Goal: Task Accomplishment & Management: Use online tool/utility

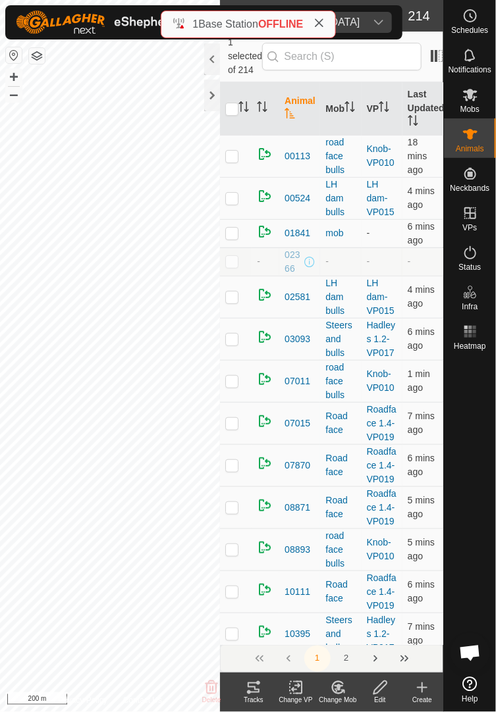
click at [256, 691] on icon at bounding box center [254, 688] width 16 height 16
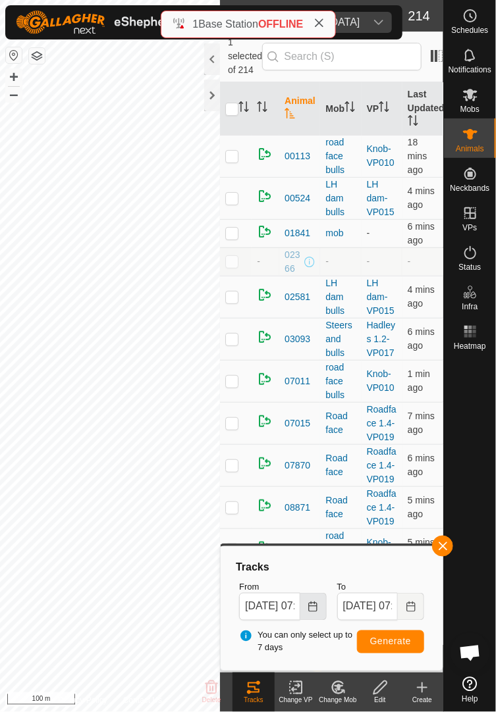
click at [311, 608] on icon "Choose Date" at bounding box center [312, 607] width 11 height 11
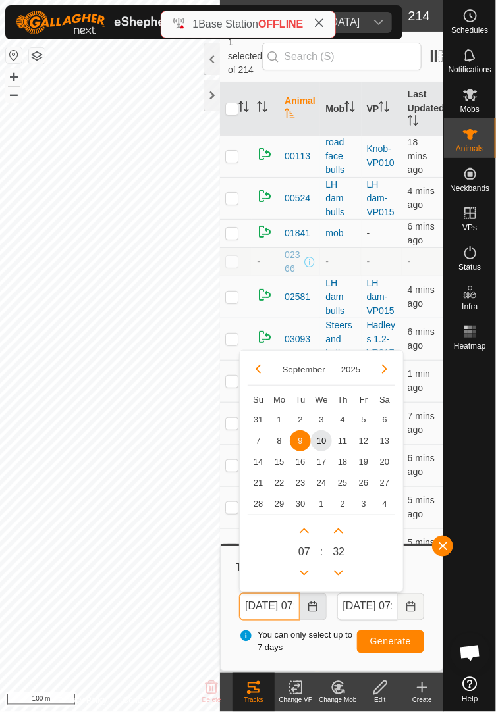
scroll to position [0, 40]
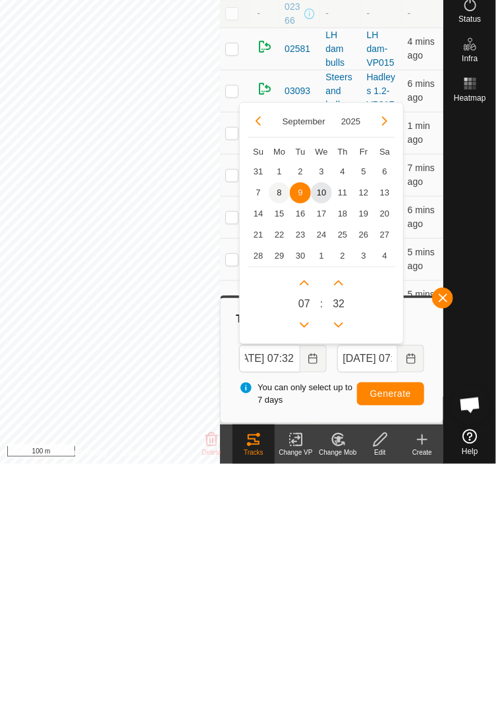
click at [278, 440] on span "8" at bounding box center [279, 441] width 21 height 21
type input "08 Sep, 2025 07:32"
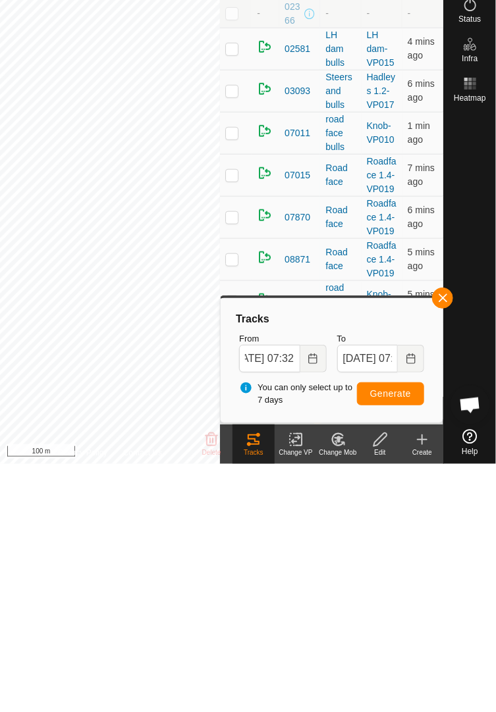
click at [398, 641] on span "Generate" at bounding box center [390, 642] width 41 height 11
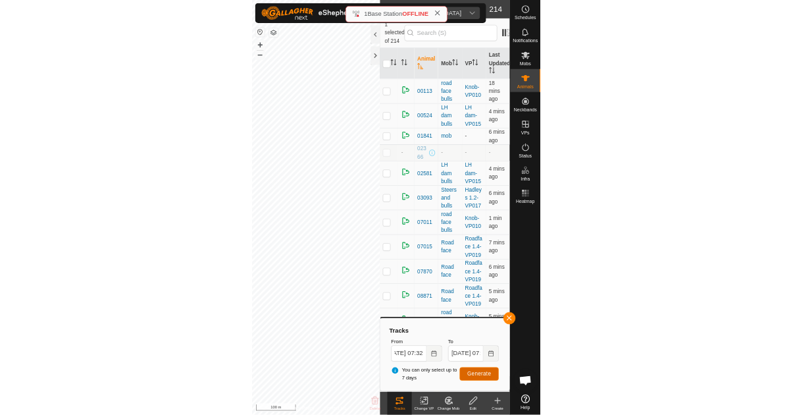
scroll to position [0, 0]
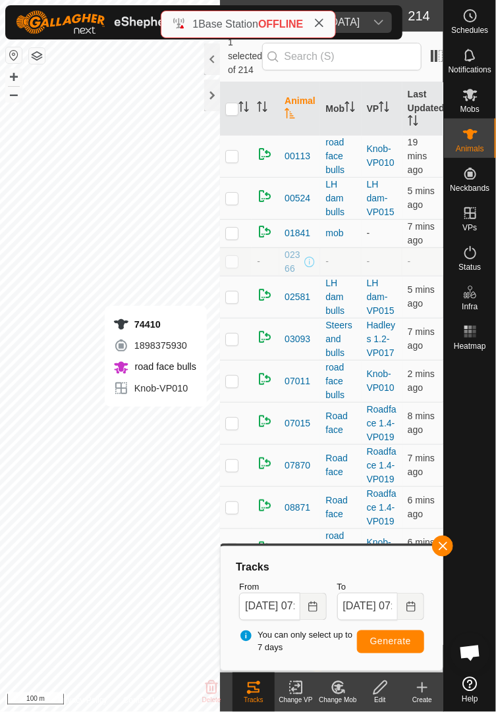
checkbox input "false"
checkbox input "true"
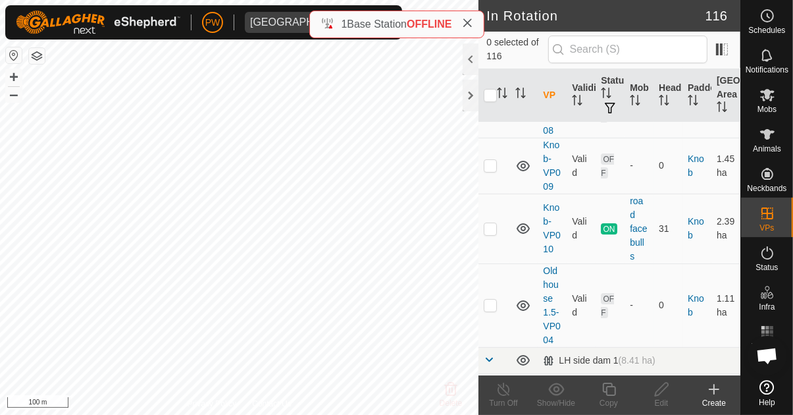
scroll to position [4634, 0]
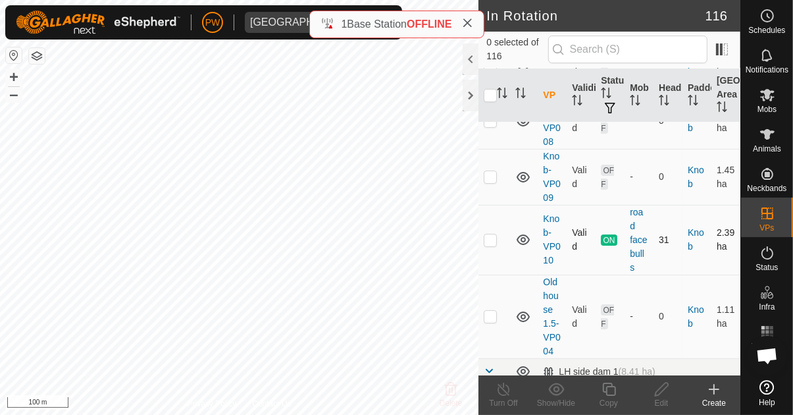
click at [498, 227] on td at bounding box center [495, 240] width 32 height 70
checkbox input "true"
click at [608, 397] on div "Copy" at bounding box center [609, 403] width 53 height 12
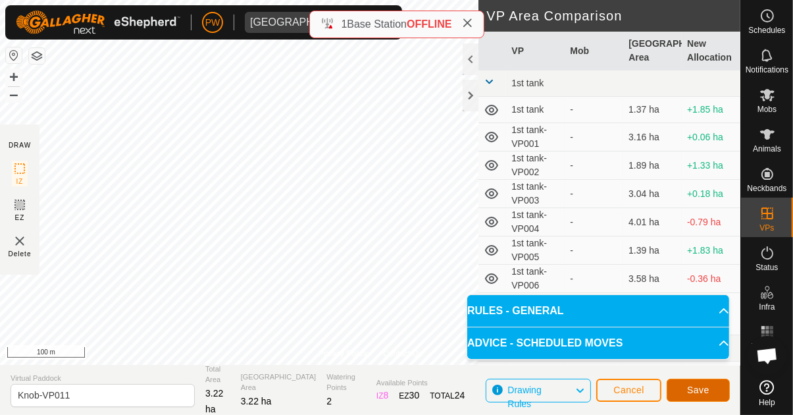
click at [702, 390] on span "Save" at bounding box center [698, 390] width 22 height 11
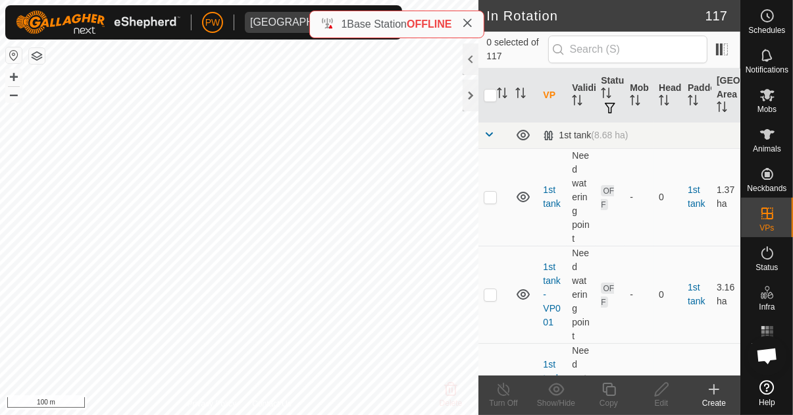
click at [774, 105] on span "Mobs" at bounding box center [767, 109] width 19 height 8
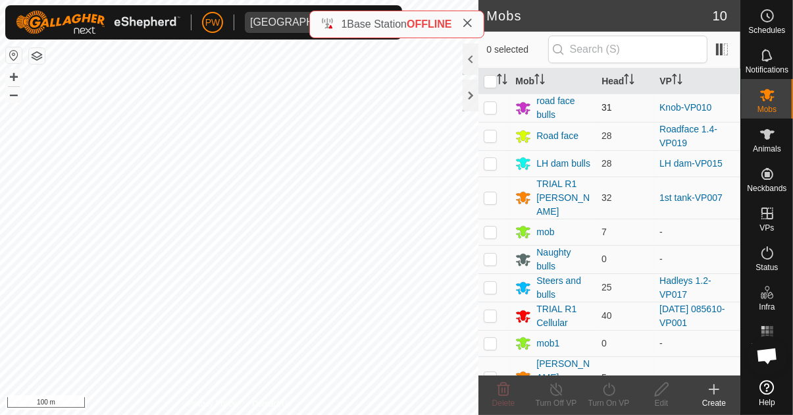
click at [493, 109] on p-checkbox at bounding box center [490, 107] width 13 height 11
checkbox input "true"
click at [620, 392] on turn-on-svg-icon at bounding box center [609, 389] width 53 height 16
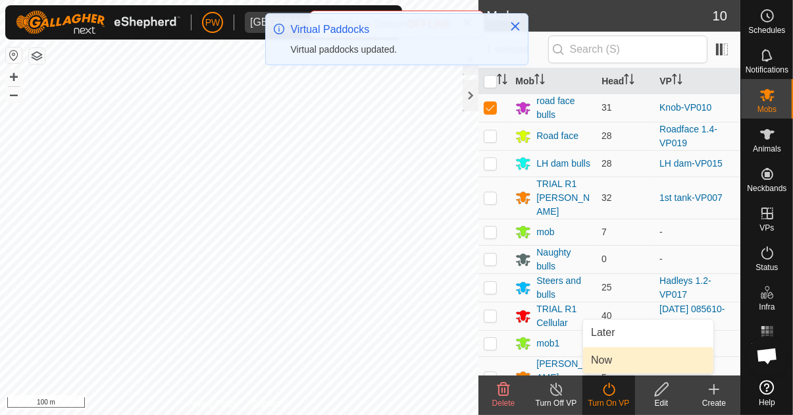
click at [622, 364] on link "Now" at bounding box center [648, 360] width 130 height 26
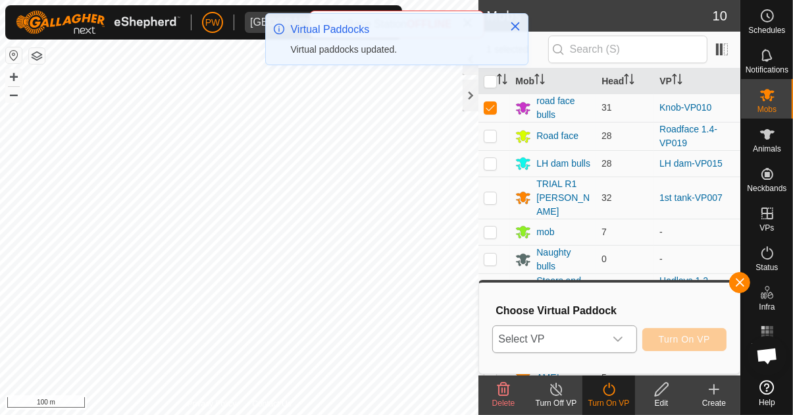
click at [628, 340] on div "dropdown trigger" at bounding box center [618, 339] width 26 height 26
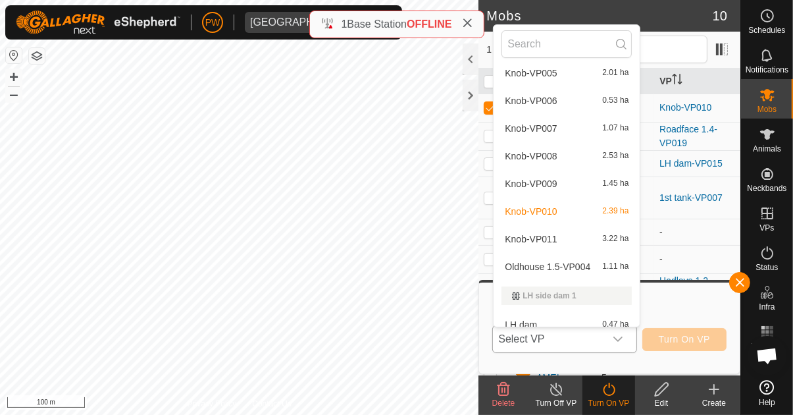
scroll to position [1551, 0]
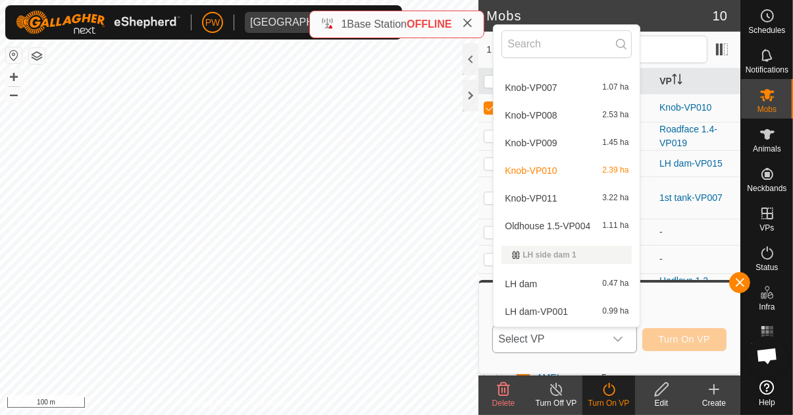
click at [556, 196] on span "Knob-VP011" at bounding box center [531, 198] width 52 height 9
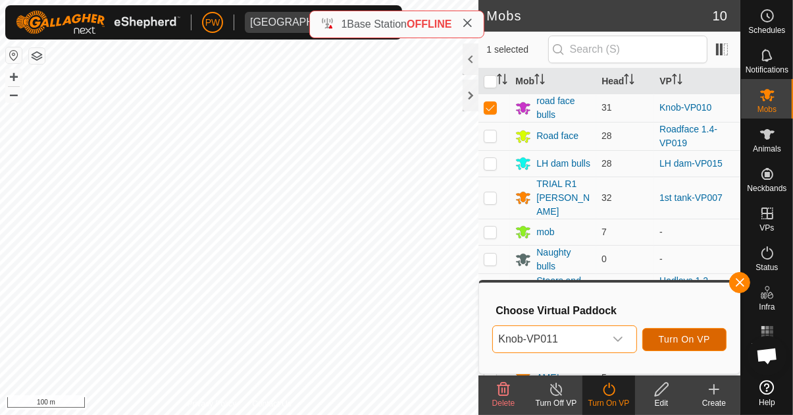
click at [688, 341] on span "Turn On VP" at bounding box center [684, 339] width 51 height 11
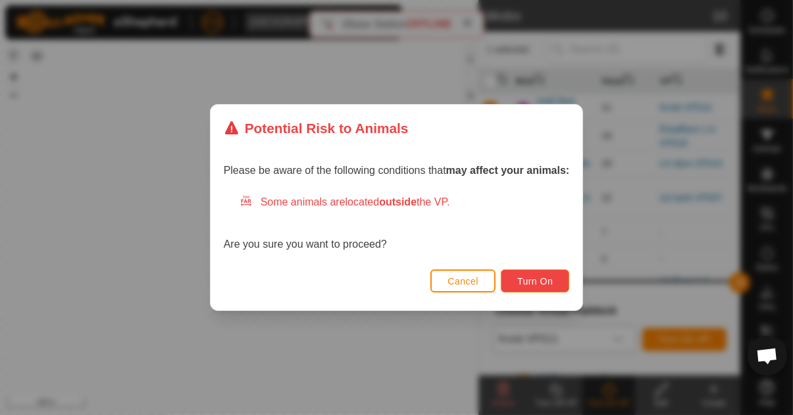
click at [541, 282] on span "Turn On" at bounding box center [536, 281] width 36 height 11
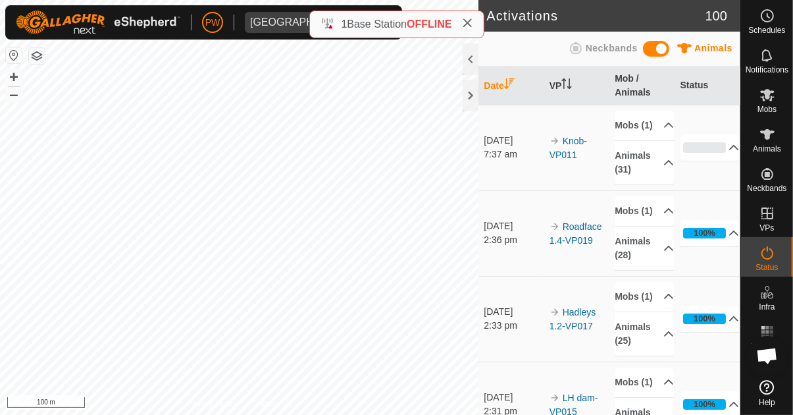
click at [467, 26] on icon at bounding box center [468, 23] width 11 height 11
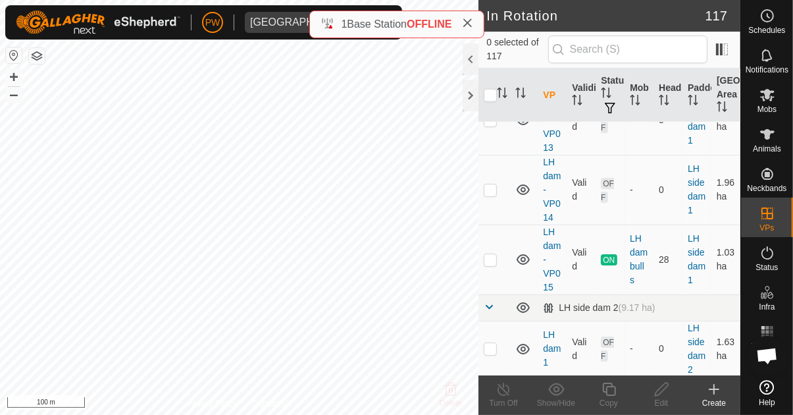
scroll to position [5922, 0]
click at [495, 256] on p-checkbox at bounding box center [490, 261] width 13 height 11
checkbox input "true"
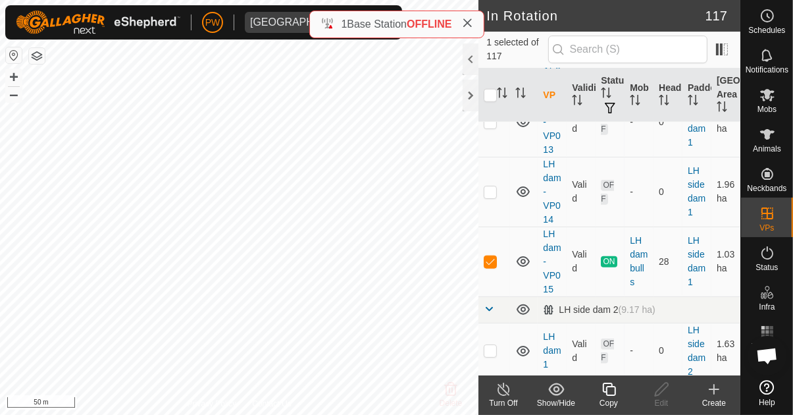
click at [604, 397] on div "Copy" at bounding box center [609, 403] width 53 height 12
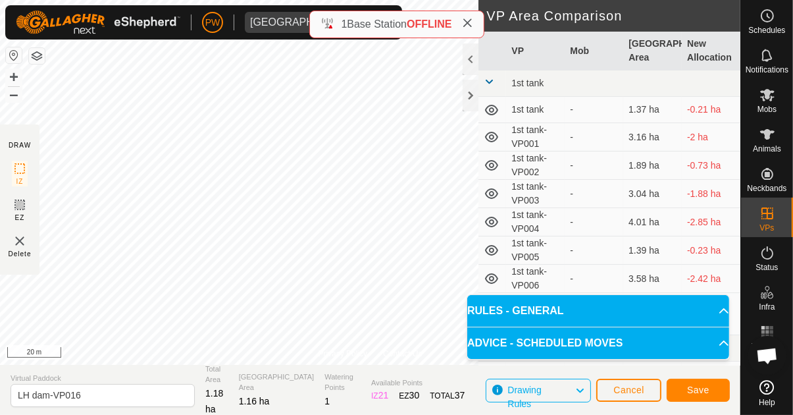
click at [692, 388] on span "Save" at bounding box center [698, 390] width 22 height 11
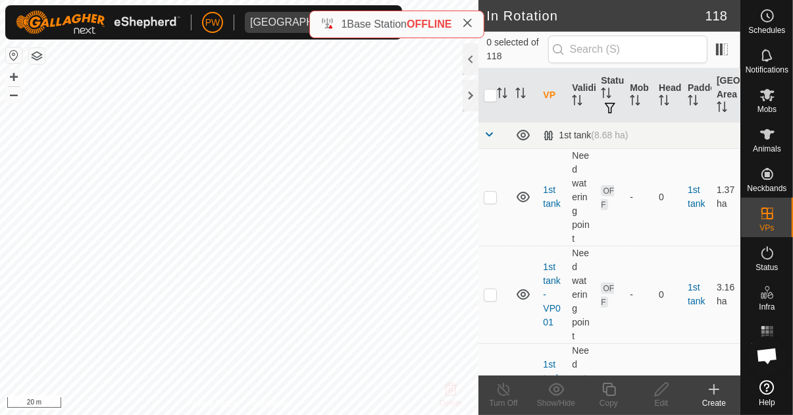
click at [768, 109] on span "Mobs" at bounding box center [767, 109] width 19 height 8
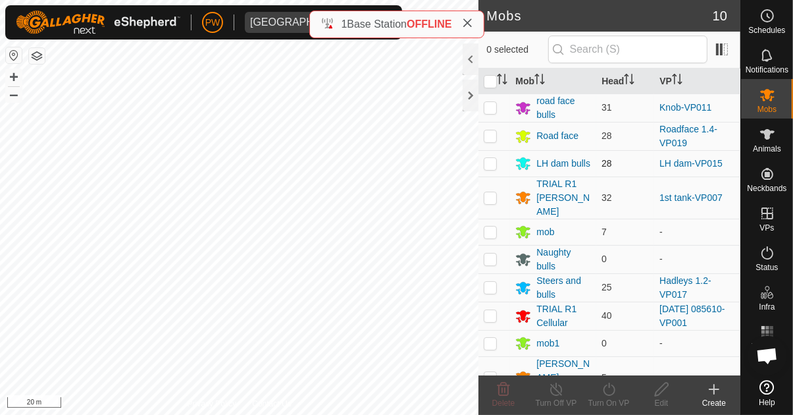
click at [493, 169] on td at bounding box center [495, 163] width 32 height 26
checkbox input "true"
click at [612, 395] on icon at bounding box center [609, 389] width 16 height 16
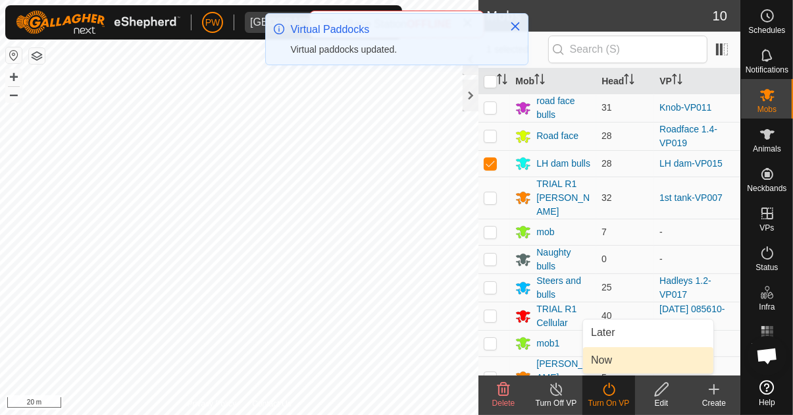
click at [634, 361] on link "Now" at bounding box center [648, 360] width 130 height 26
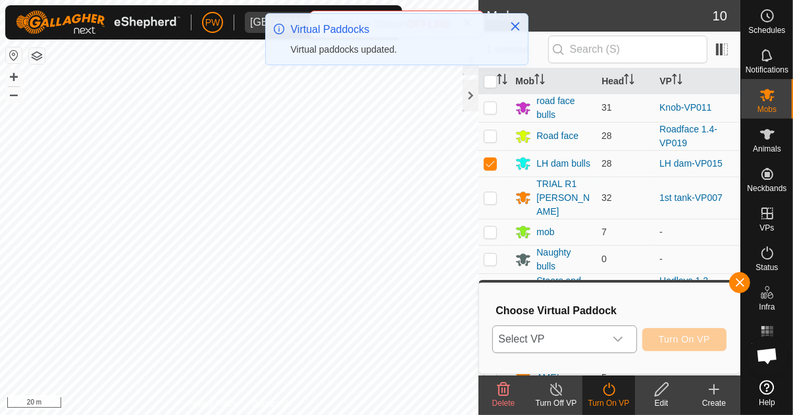
click at [624, 344] on icon "dropdown trigger" at bounding box center [618, 339] width 11 height 11
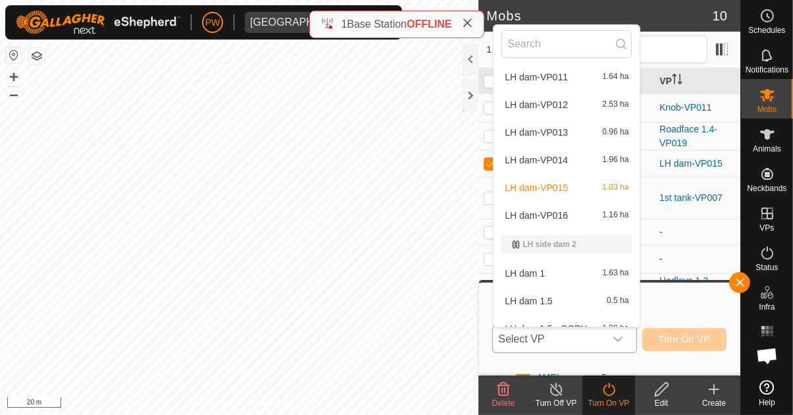
scroll to position [2062, 0]
click at [579, 218] on div "LH dam-VP016 1.16 ha" at bounding box center [567, 215] width 130 height 16
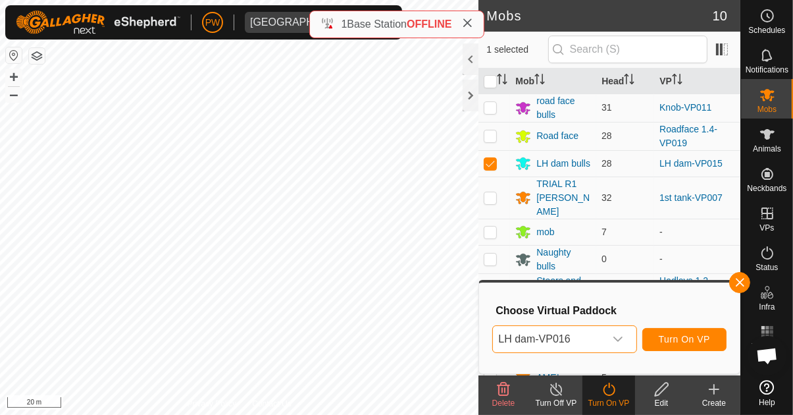
click at [690, 341] on span "Turn On VP" at bounding box center [684, 339] width 51 height 11
